Goal: Task Accomplishment & Management: Use online tool/utility

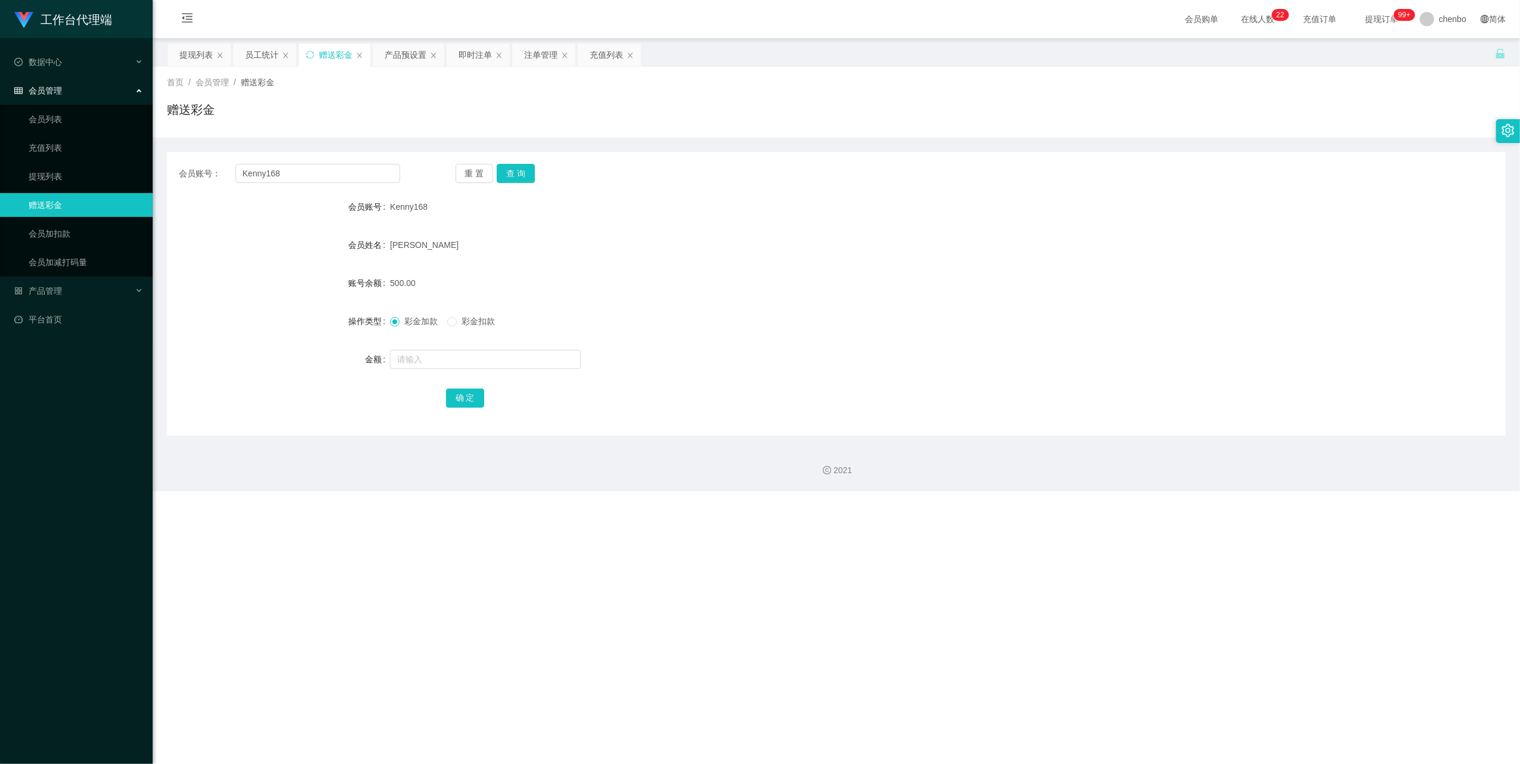
click at [352, 171] on input "Kenny168" at bounding box center [318, 173] width 165 height 19
click at [502, 168] on button "查 询" at bounding box center [516, 173] width 38 height 19
click at [365, 172] on input "Selina" at bounding box center [318, 173] width 165 height 19
paste input "Kenny168"
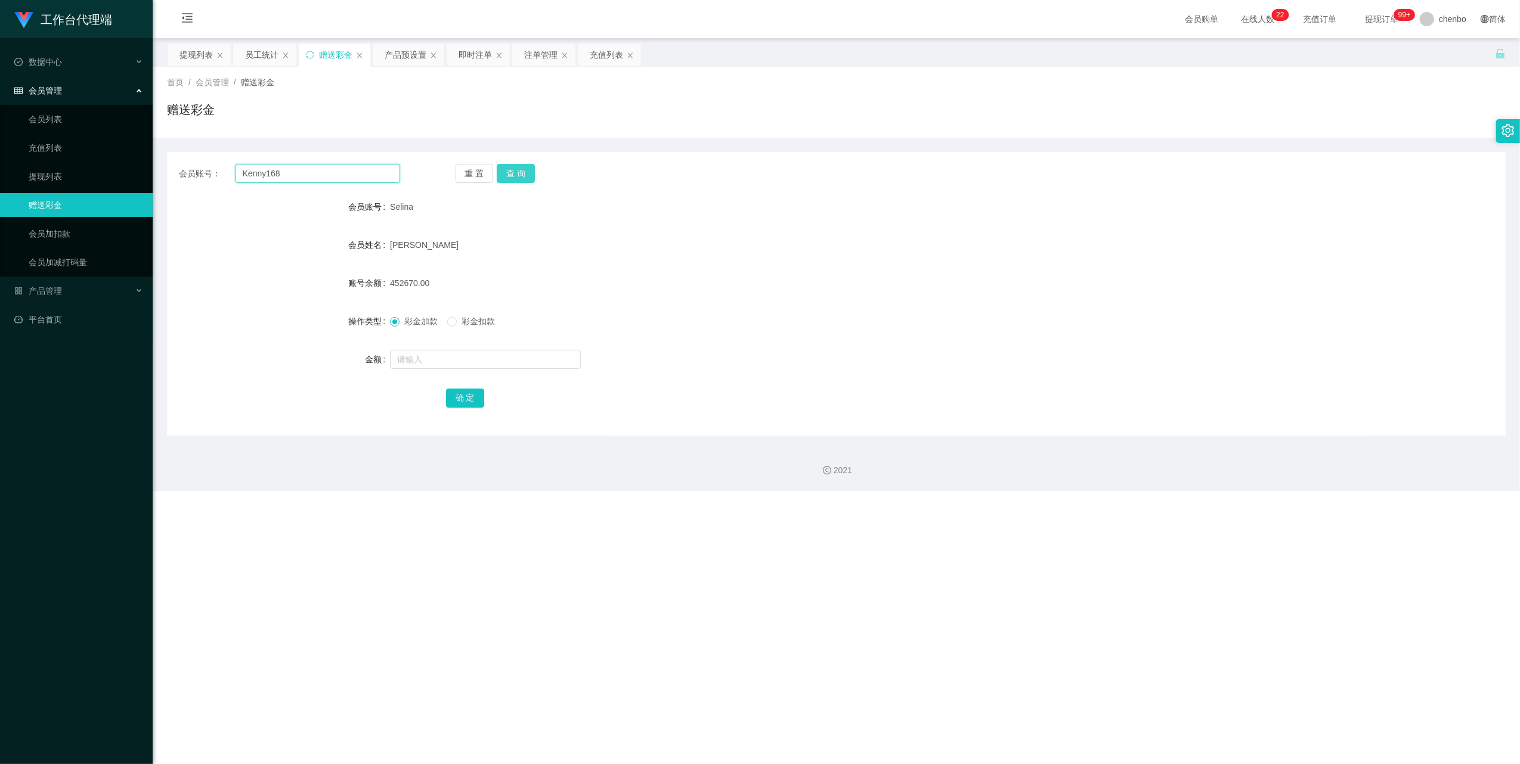
type input "Kenny168"
click at [504, 176] on button "查 询" at bounding box center [516, 173] width 38 height 19
click at [452, 359] on input "text" at bounding box center [485, 359] width 191 height 19
type input "1800"
drag, startPoint x: 465, startPoint y: 401, endPoint x: 475, endPoint y: 464, distance: 64.0
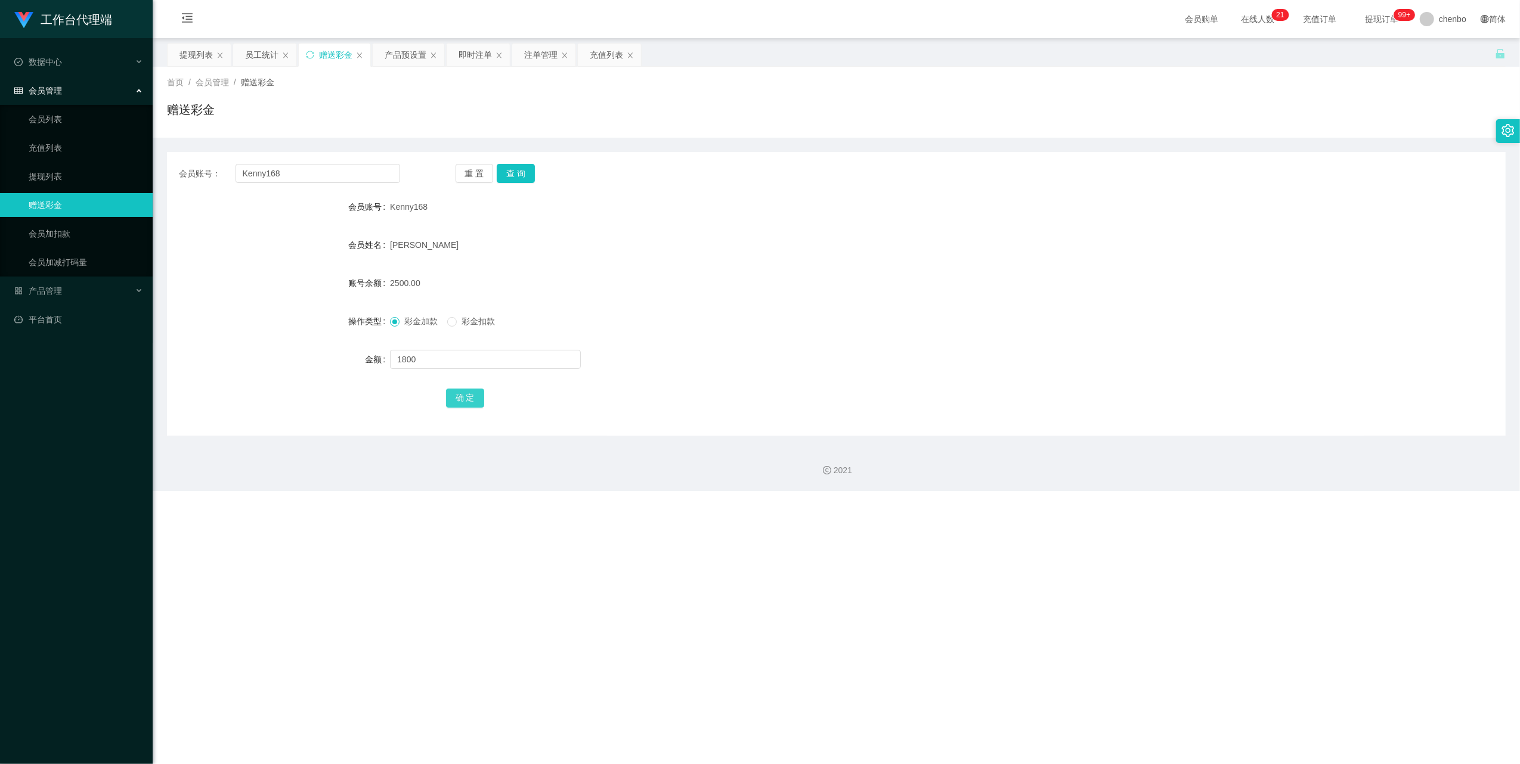
click at [475, 464] on section "会员购单 在线人数 0 1 2 3 4 5 6 7 8 9 0 1 2 3 4 5 6 7 8 9 0 1 2 3 4 5 6 7 8 9 0 1 2 3 4…" at bounding box center [836, 245] width 1367 height 491
click at [467, 404] on button "确 定" at bounding box center [465, 398] width 38 height 19
click at [69, 176] on link "提现列表" at bounding box center [86, 177] width 114 height 24
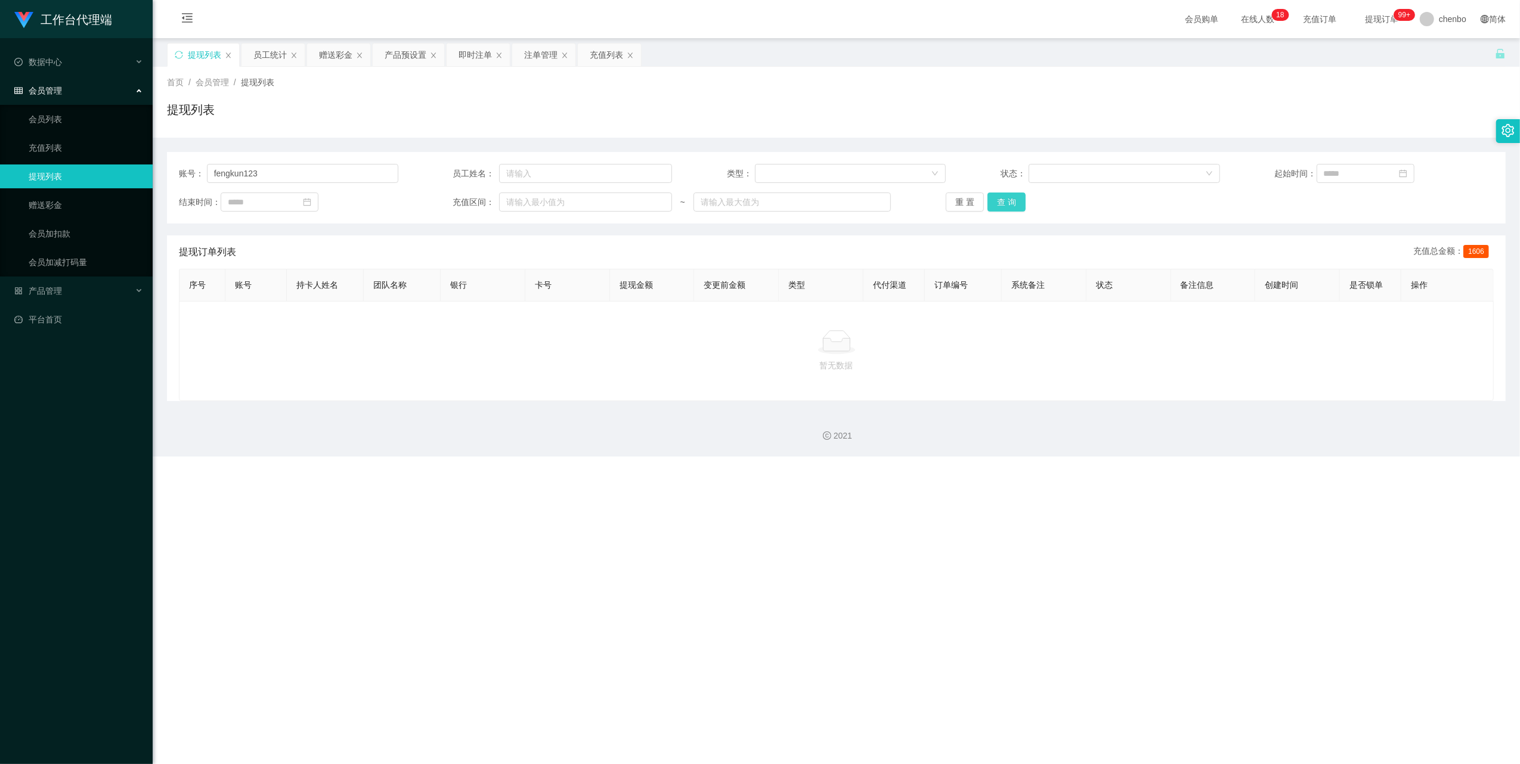
click at [1014, 201] on button "查 询" at bounding box center [1006, 202] width 38 height 19
click at [1014, 201] on button "查 询" at bounding box center [1012, 202] width 51 height 19
click at [58, 206] on link "赠送彩金" at bounding box center [86, 205] width 114 height 24
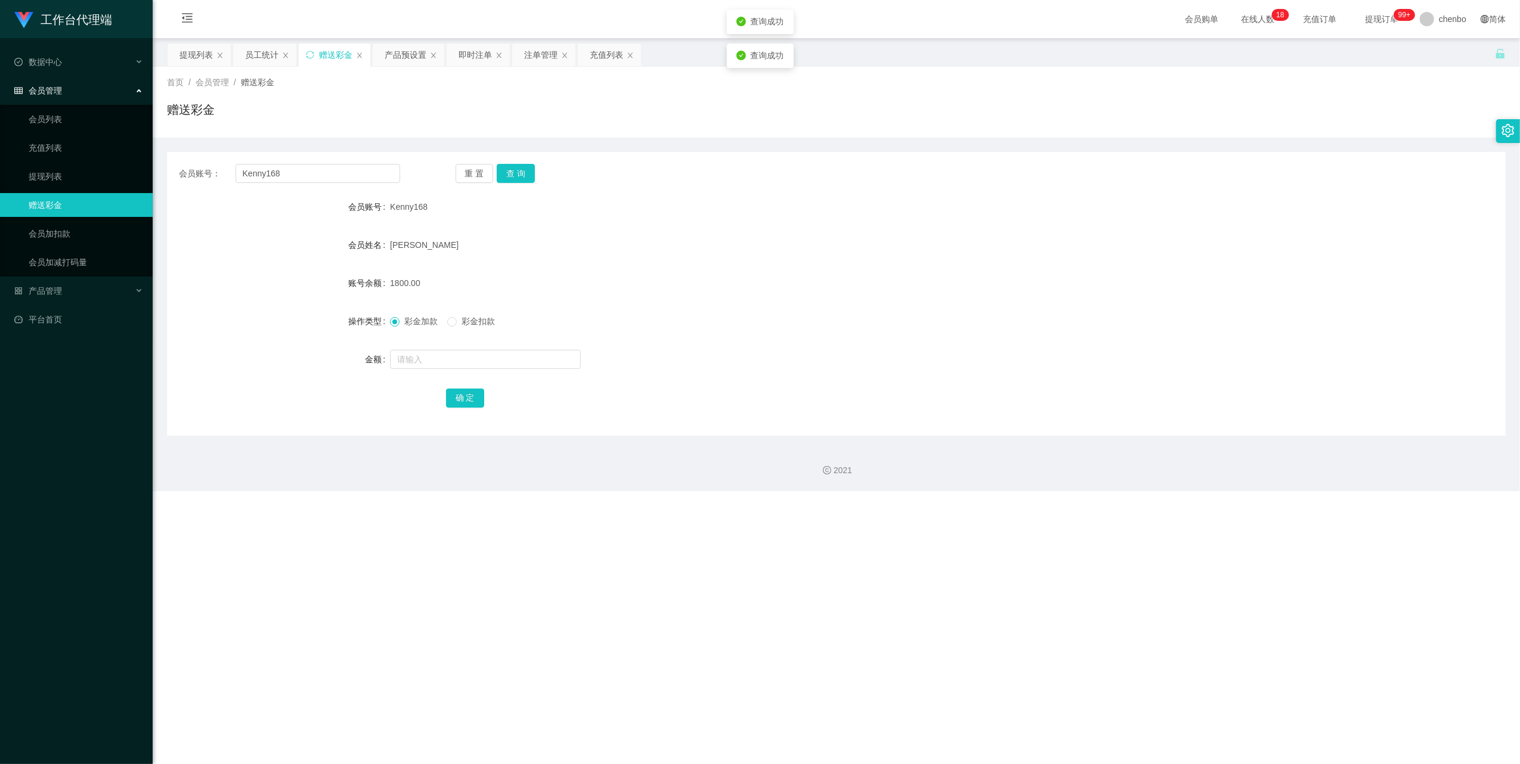
click at [720, 374] on form "会员账号 Kenny168 会员姓名 [PERSON_NAME] 账号余额 1800.00 操作类型 彩金加款 彩金扣款 金额 确 定" at bounding box center [836, 302] width 1339 height 215
